Goal: Find specific page/section: Find specific page/section

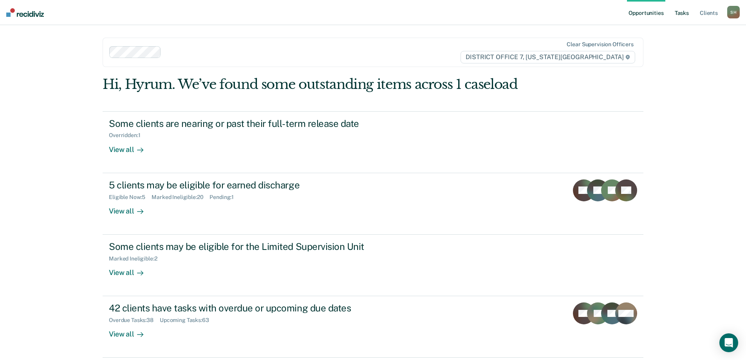
click at [678, 7] on link "Tasks" at bounding box center [681, 12] width 17 height 25
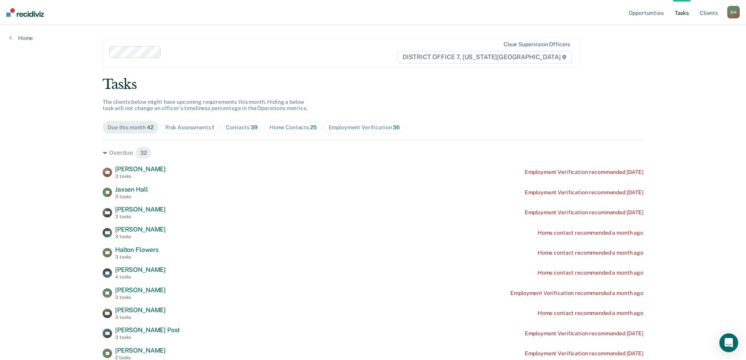
click at [240, 129] on div "Contacts 39" at bounding box center [242, 127] width 32 height 7
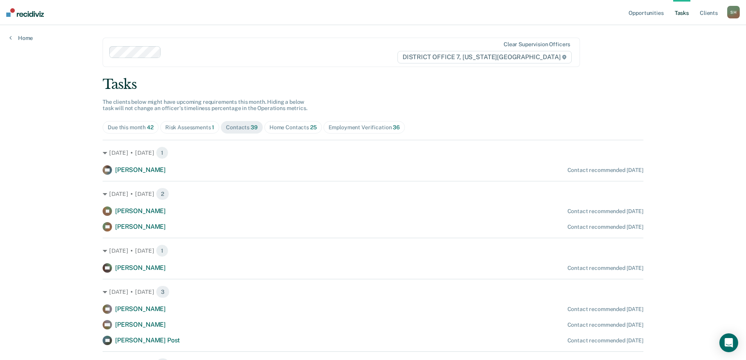
click at [283, 132] on span "Home Contacts 25" at bounding box center [293, 127] width 58 height 13
